Goal: Transaction & Acquisition: Download file/media

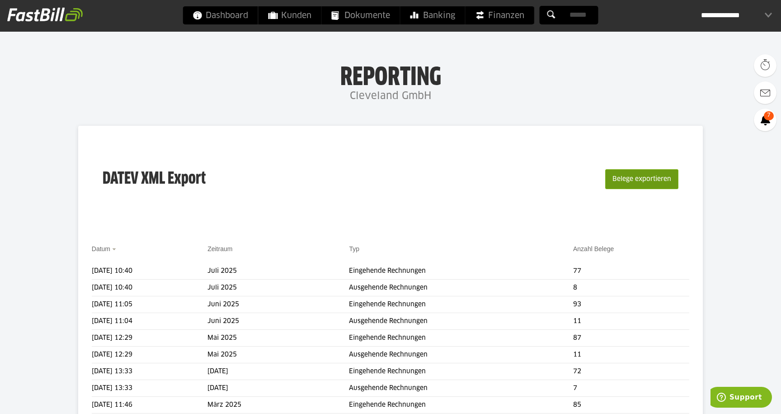
click at [659, 181] on button "Belege exportieren" at bounding box center [641, 179] width 73 height 20
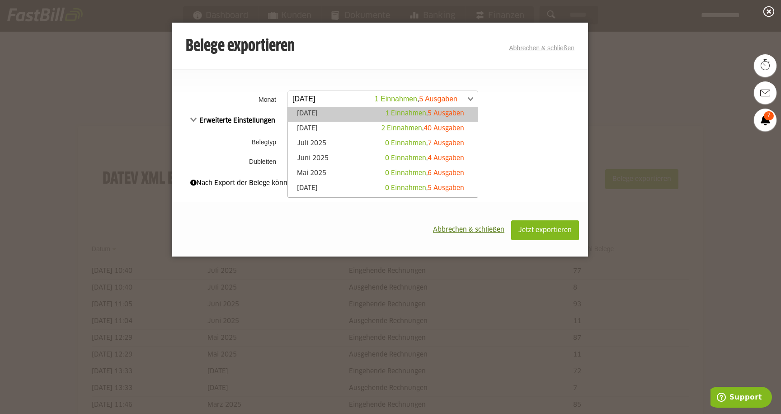
click at [320, 100] on span at bounding box center [378, 99] width 190 height 16
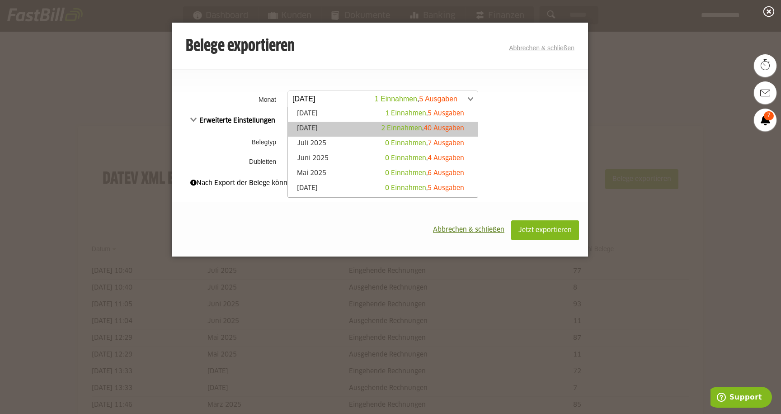
click at [320, 125] on link "[DATE] 2 Einnahmen , 40 Ausgaben" at bounding box center [382, 129] width 181 height 10
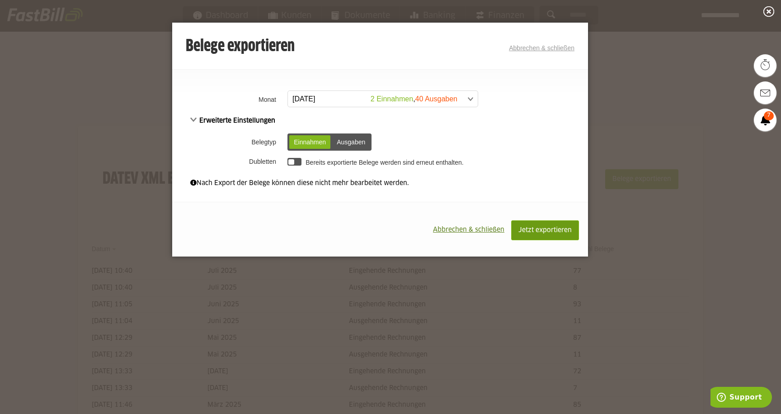
click at [530, 227] on span "Jetzt exportieren" at bounding box center [544, 230] width 53 height 6
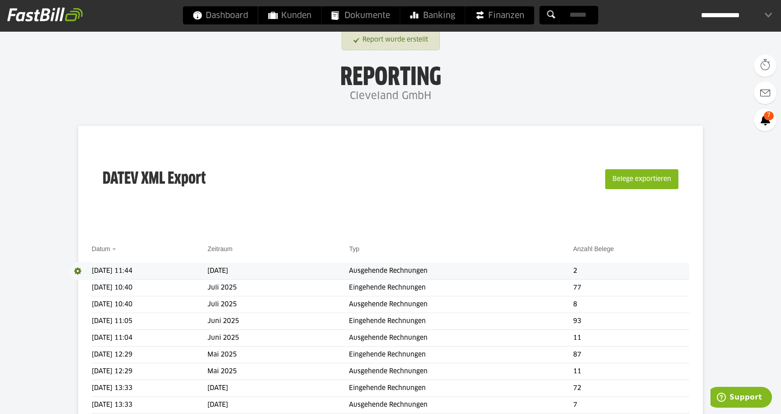
click at [79, 268] on span at bounding box center [80, 271] width 23 height 18
click at [90, 283] on link "Download" at bounding box center [93, 283] width 48 height 10
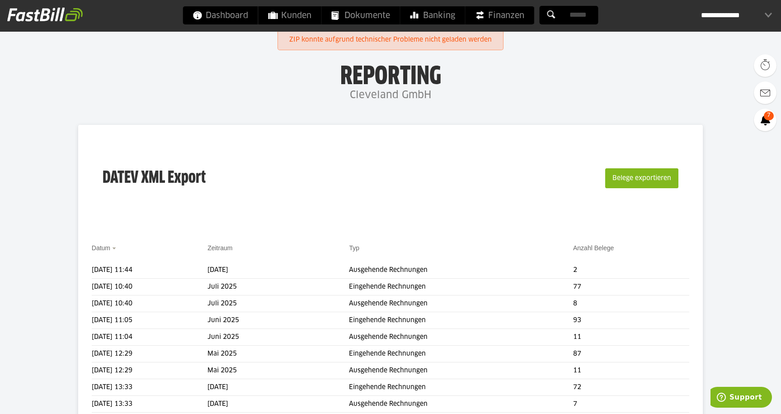
scroll to position [0, 0]
click at [76, 270] on span at bounding box center [80, 270] width 23 height 18
click at [85, 282] on link "Download" at bounding box center [93, 282] width 48 height 10
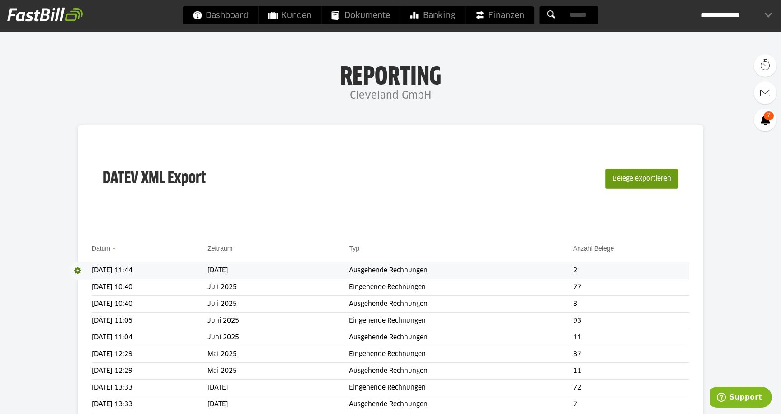
scroll to position [0, 0]
click at [636, 181] on button "Belege exportieren" at bounding box center [641, 179] width 73 height 20
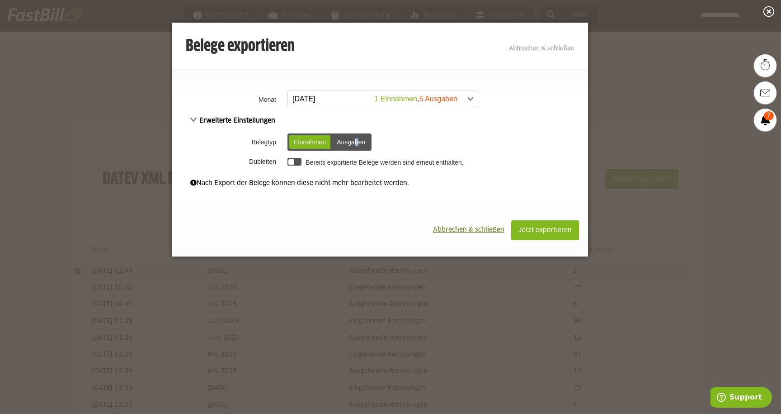
click at [356, 143] on div "Ausgaben" at bounding box center [351, 142] width 38 height 14
click at [329, 103] on span at bounding box center [378, 99] width 190 height 16
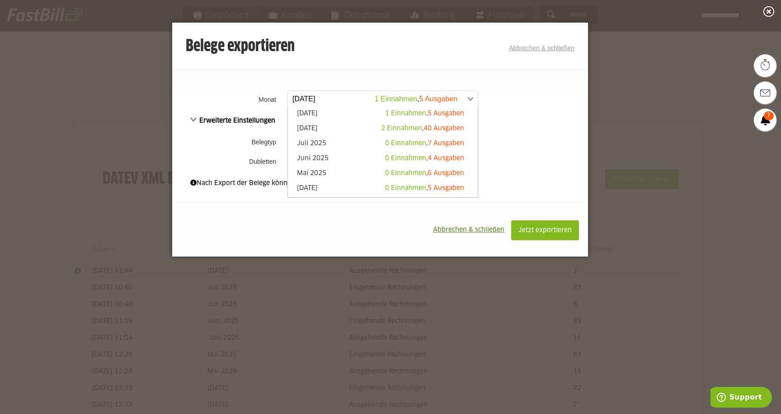
click at [324, 123] on li "[DATE] 2 Einnahmen , 40 Ausgaben" at bounding box center [383, 129] width 190 height 15
click at [324, 127] on link "[DATE] 2 Einnahmen , 40 Ausgaben" at bounding box center [382, 129] width 181 height 10
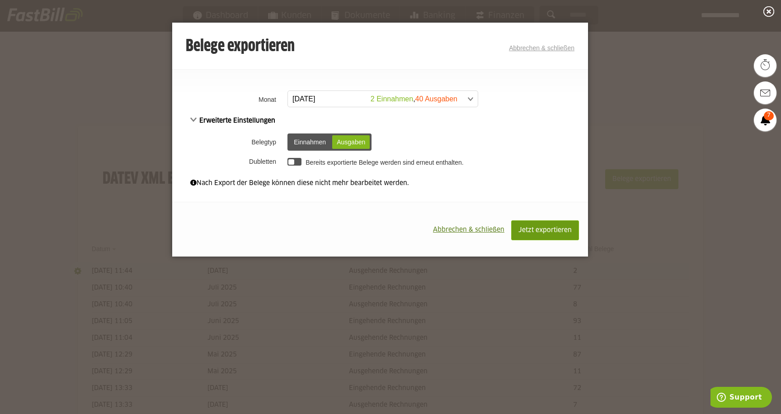
click at [556, 230] on span "Jetzt exportieren" at bounding box center [544, 230] width 53 height 6
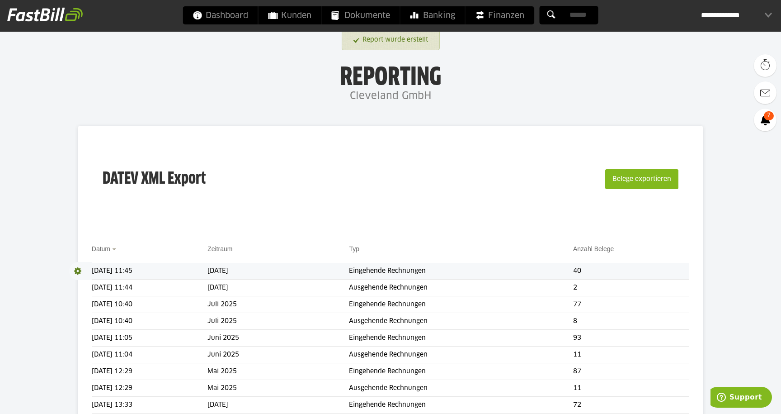
click at [76, 269] on span at bounding box center [80, 271] width 23 height 18
click at [94, 282] on link "Download" at bounding box center [93, 283] width 48 height 10
click at [766, 14] on div "**********" at bounding box center [736, 15] width 71 height 18
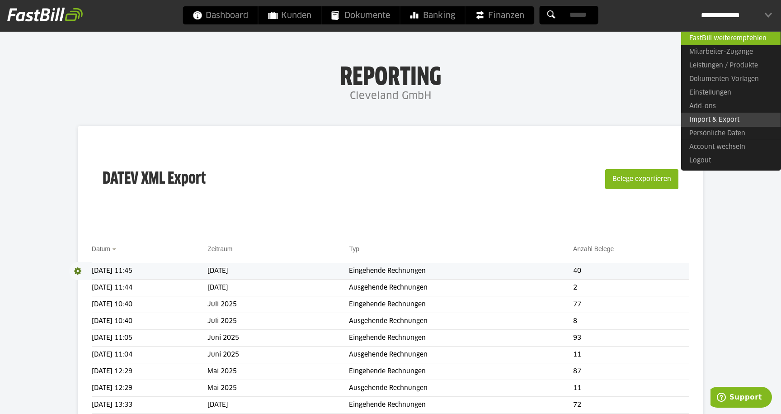
click at [725, 117] on link "Import & Export" at bounding box center [730, 120] width 99 height 14
